Goal: Task Accomplishment & Management: Manage account settings

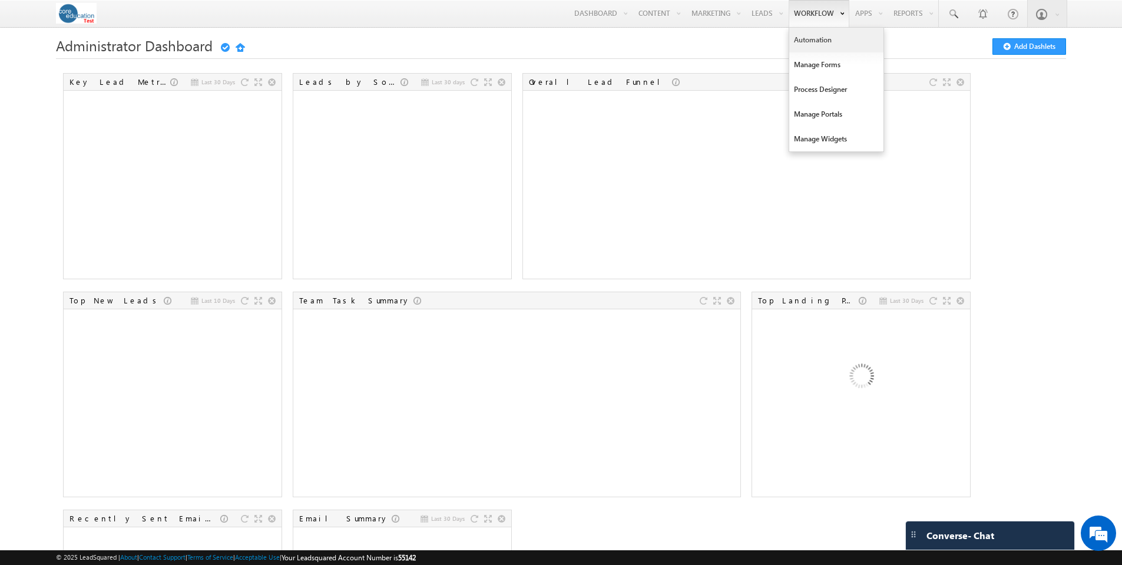
click at [812, 38] on link "Automation" at bounding box center [836, 40] width 94 height 25
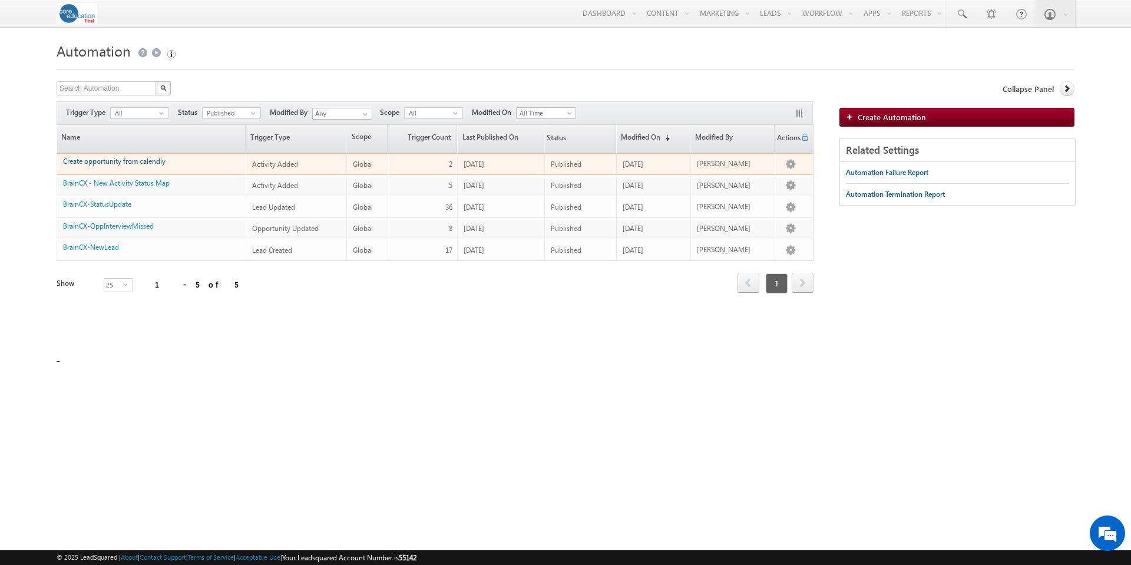
click at [149, 164] on link "Create opportunity from calendly" at bounding box center [114, 161] width 102 height 9
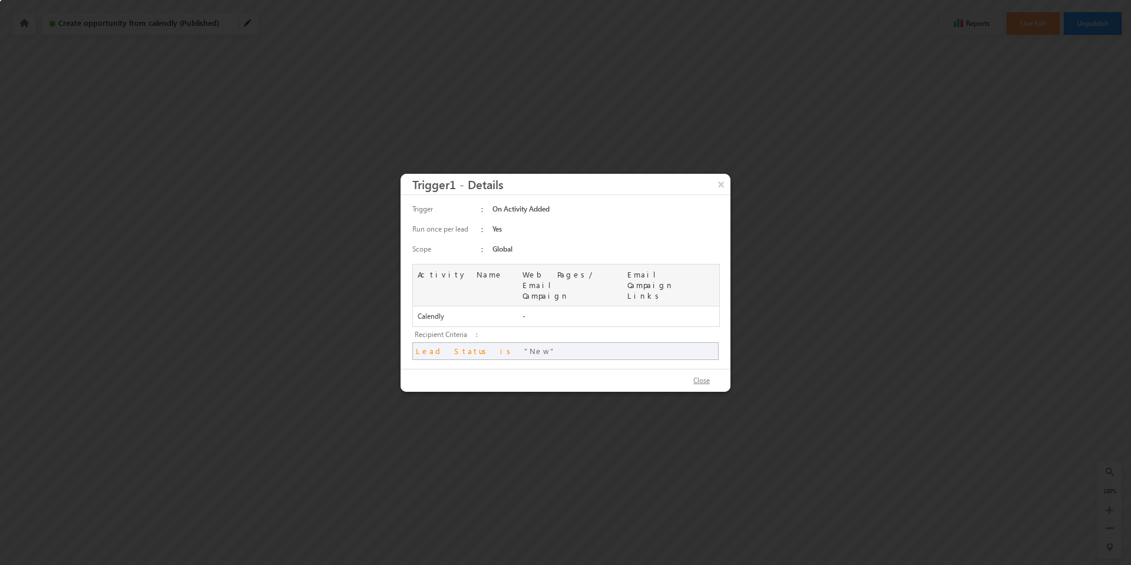
click at [710, 372] on button "Close" at bounding box center [702, 380] width 40 height 17
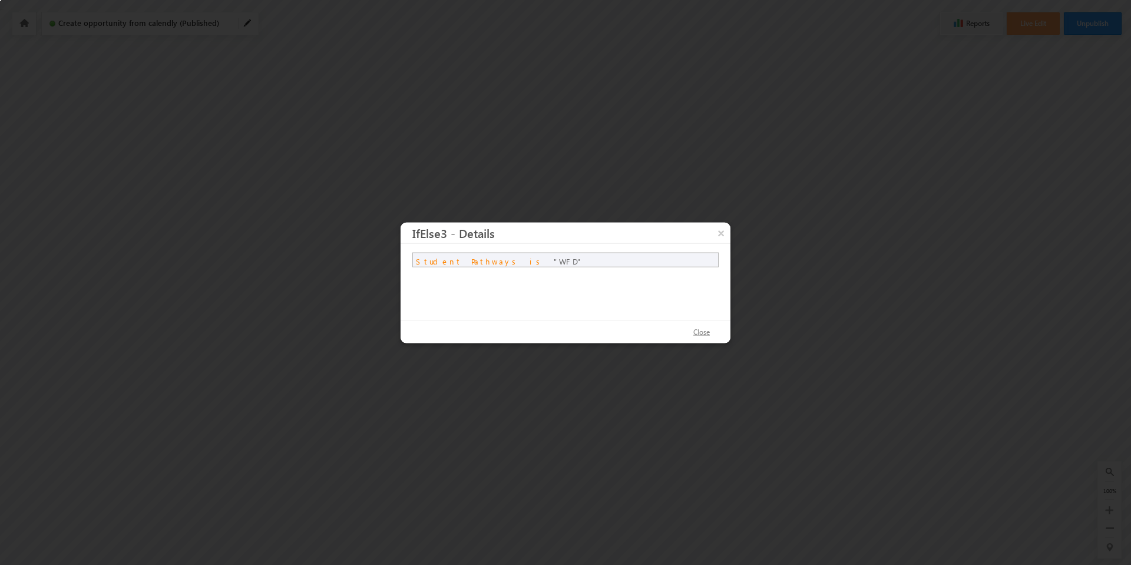
click at [703, 334] on button "Close" at bounding box center [702, 331] width 40 height 17
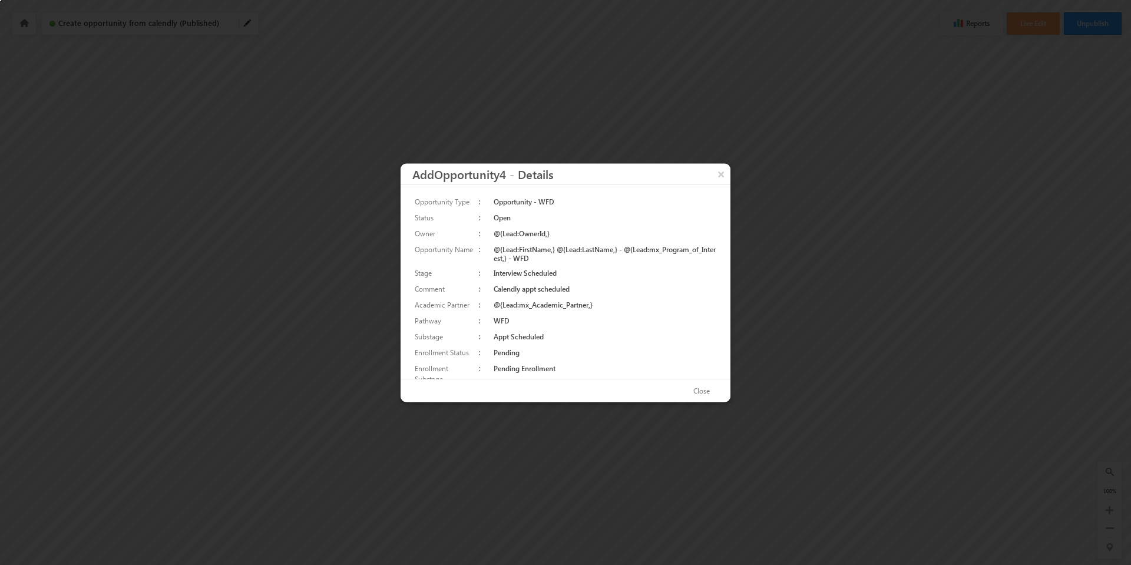
scroll to position [13, 0]
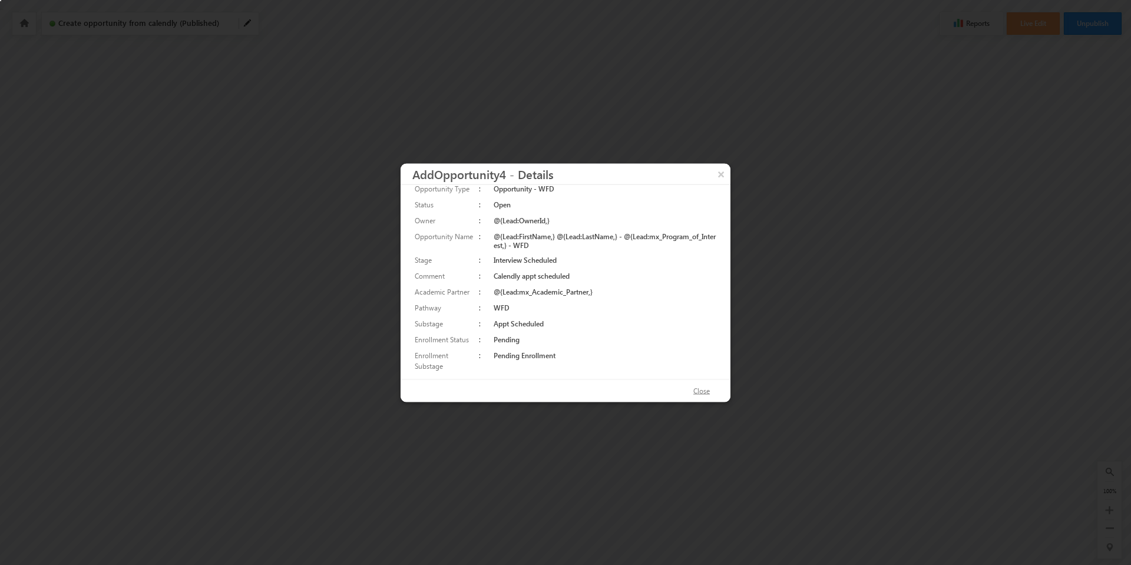
click at [707, 391] on button "Close" at bounding box center [702, 390] width 40 height 17
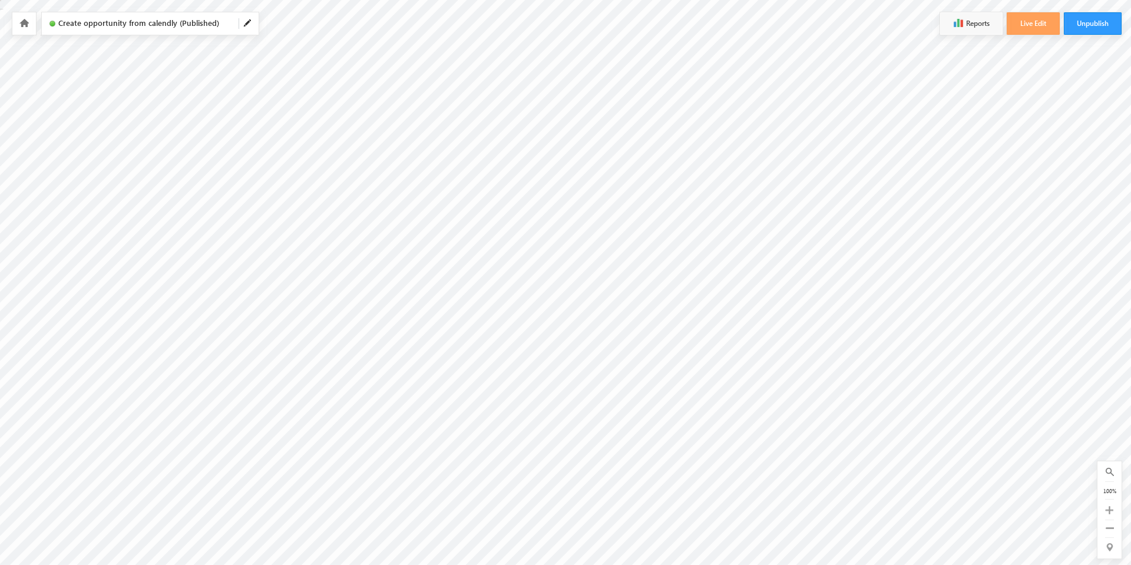
click at [22, 25] on icon at bounding box center [23, 23] width 9 height 8
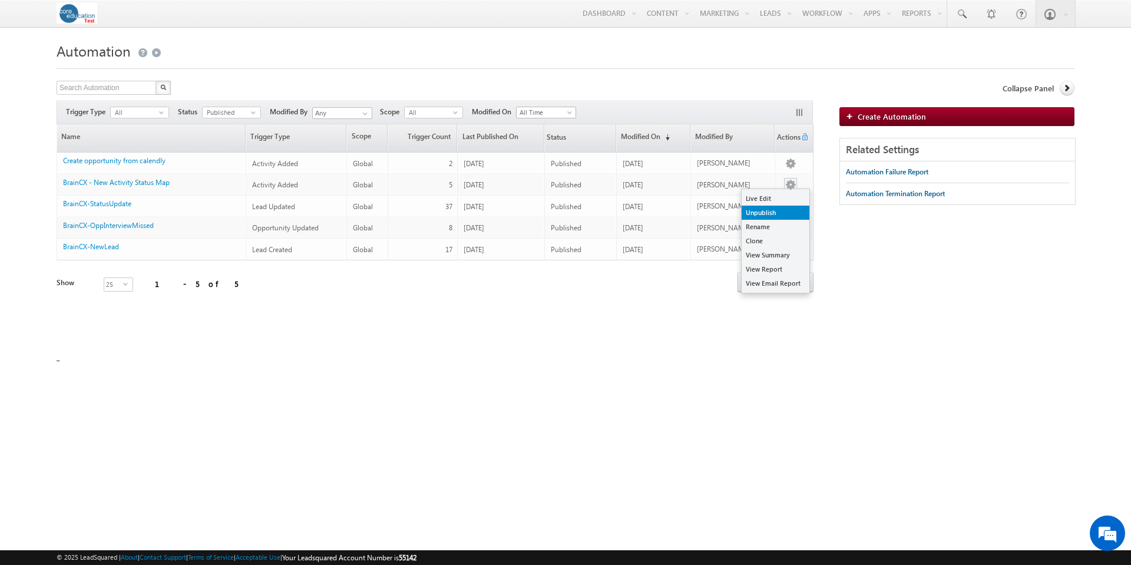
click at [780, 209] on link "Unpublish" at bounding box center [776, 213] width 68 height 14
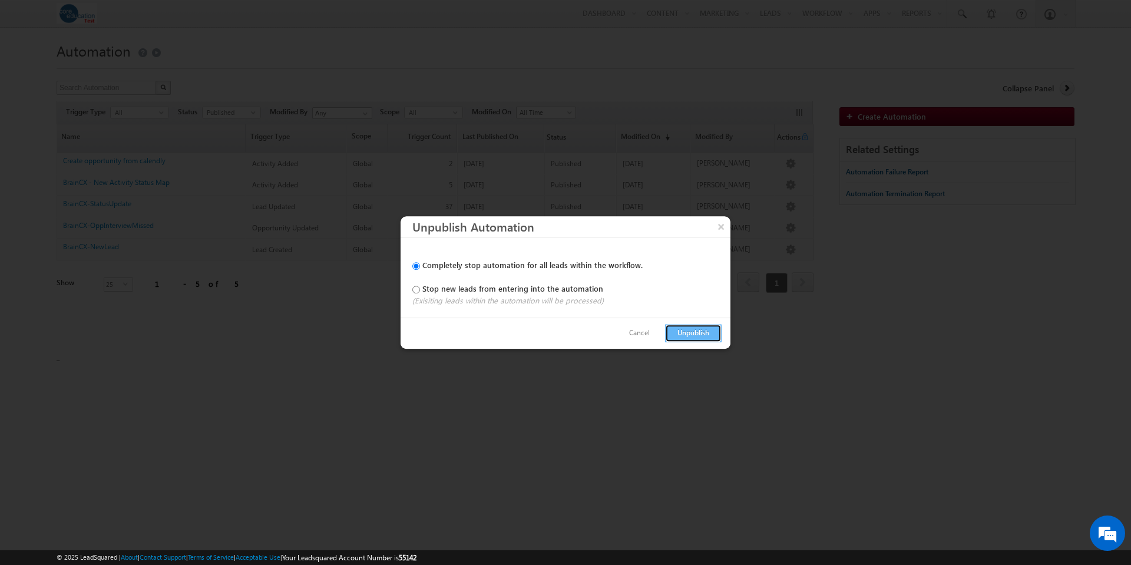
click at [690, 334] on button "Unpublish" at bounding box center [693, 333] width 57 height 18
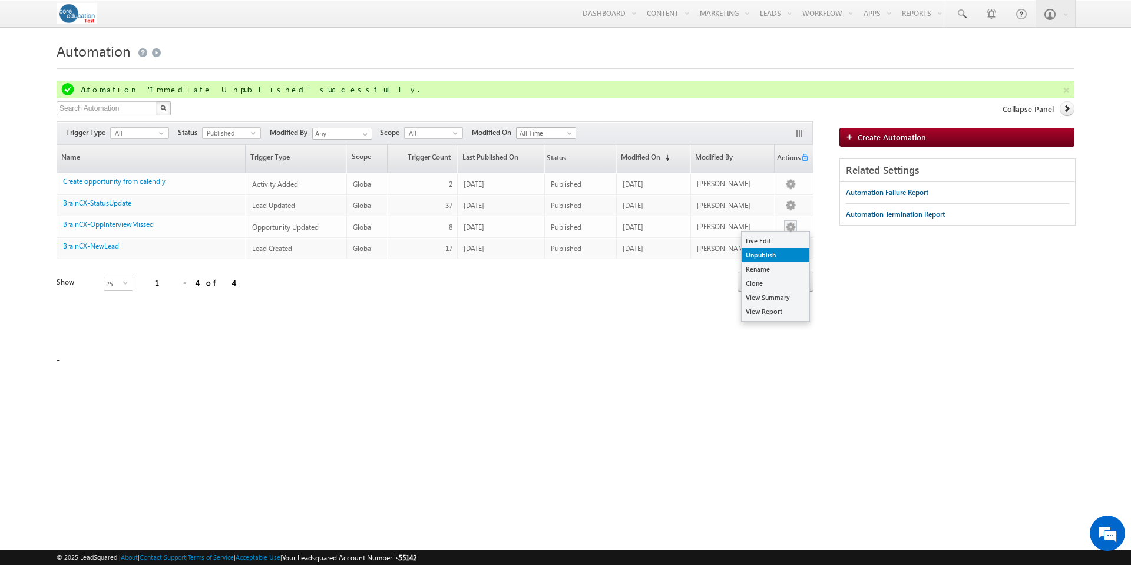
click at [783, 254] on link "Unpublish" at bounding box center [776, 255] width 68 height 14
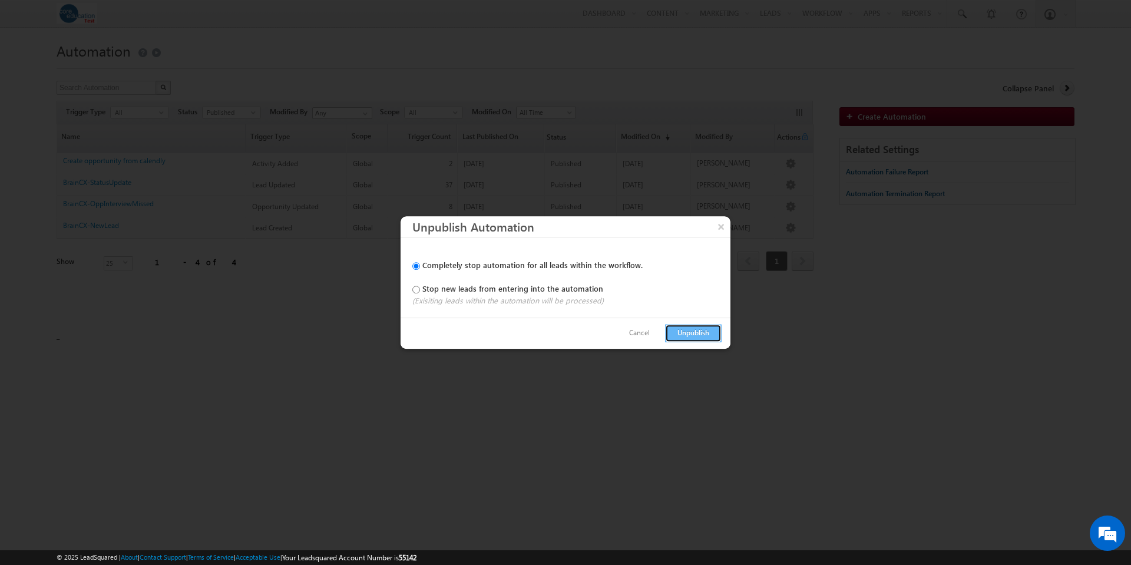
click at [696, 334] on button "Unpublish" at bounding box center [693, 333] width 57 height 18
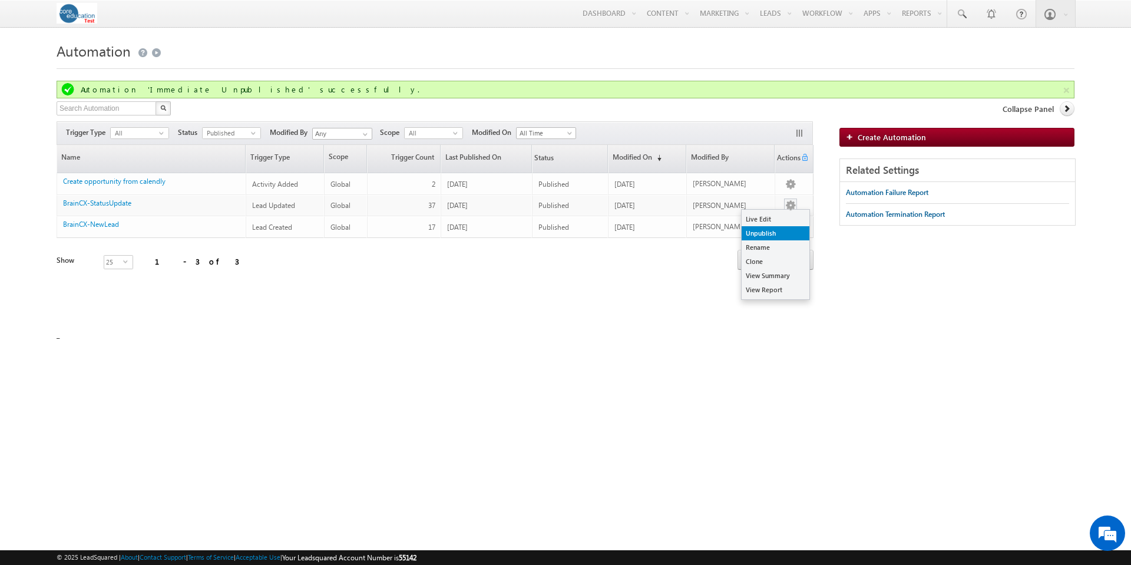
click at [782, 233] on link "Unpublish" at bounding box center [776, 233] width 68 height 14
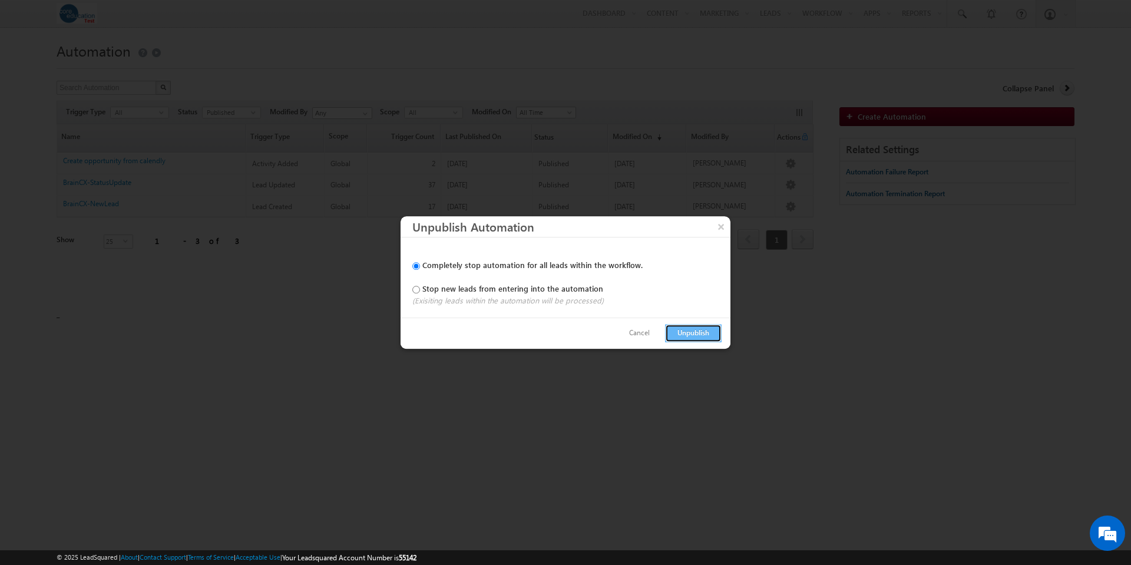
click at [674, 330] on button "Unpublish" at bounding box center [693, 333] width 57 height 18
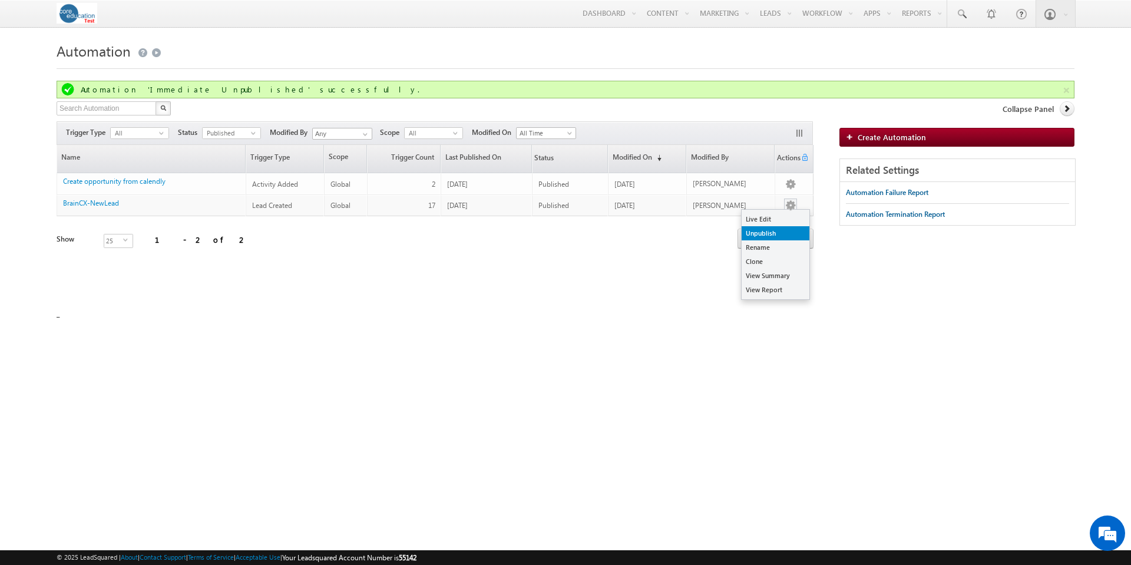
click at [780, 233] on link "Unpublish" at bounding box center [776, 233] width 68 height 14
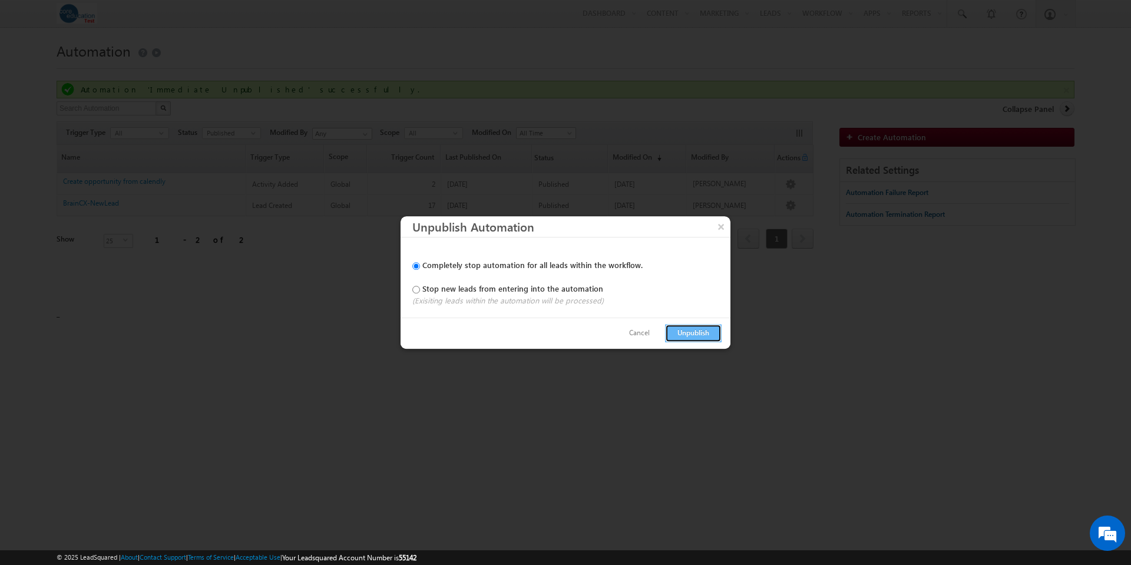
click at [692, 333] on button "Unpublish" at bounding box center [693, 333] width 57 height 18
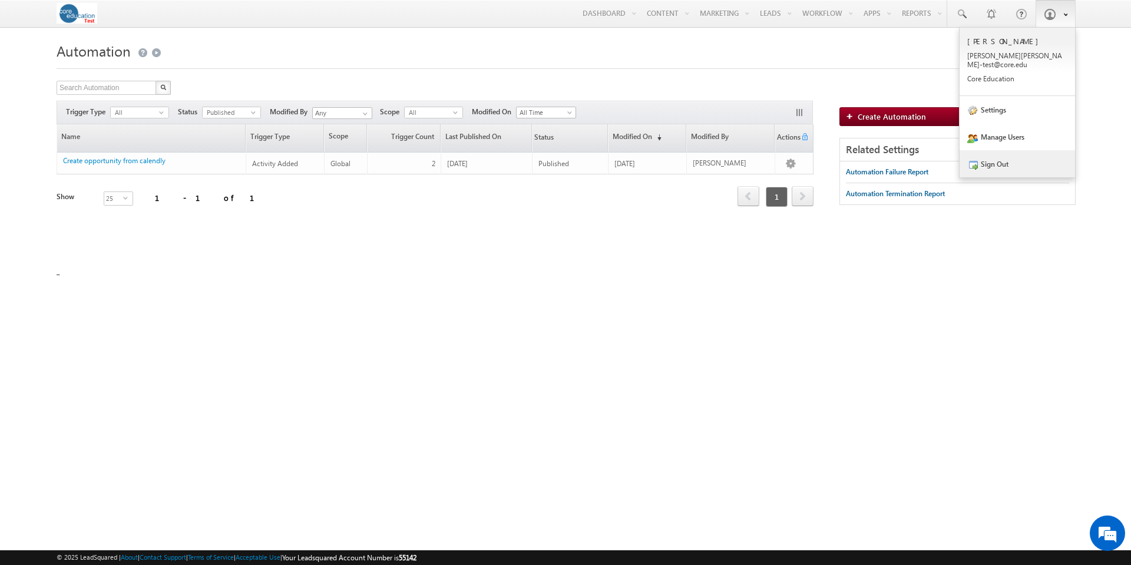
click at [1004, 155] on link "Sign Out" at bounding box center [1017, 163] width 115 height 27
